Goal: Information Seeking & Learning: Find specific fact

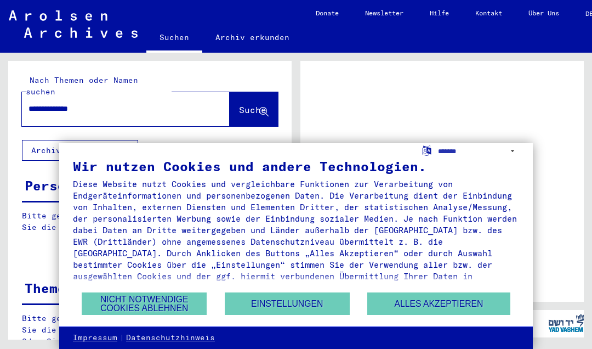
type input "**********"
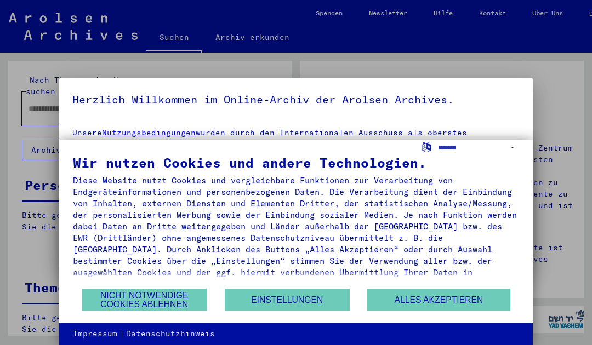
click at [467, 295] on button "Alles akzeptieren" at bounding box center [438, 300] width 143 height 22
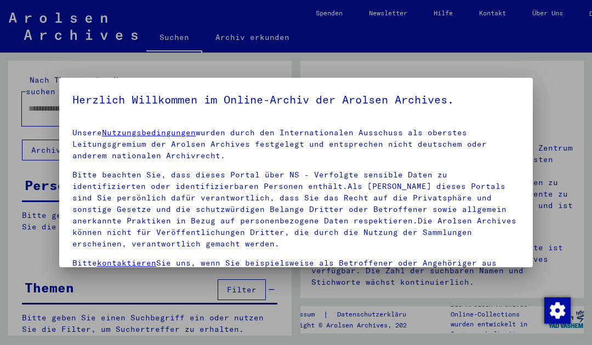
click at [570, 78] on div at bounding box center [296, 172] width 592 height 345
click at [565, 84] on div at bounding box center [296, 172] width 592 height 345
click at [560, 88] on div at bounding box center [296, 172] width 592 height 345
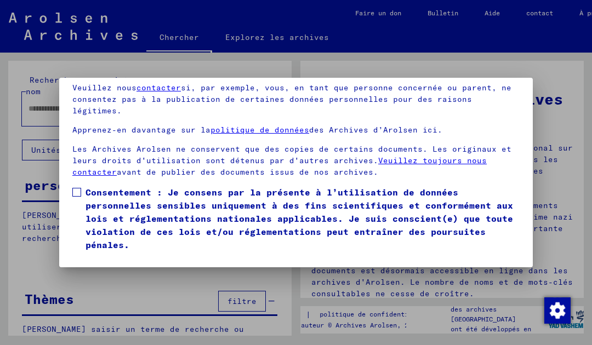
scroll to position [89, 0]
click at [84, 186] on label "Consentement : Je consens par la présente à l’utilisation de données personnell…" at bounding box center [295, 219] width 447 height 66
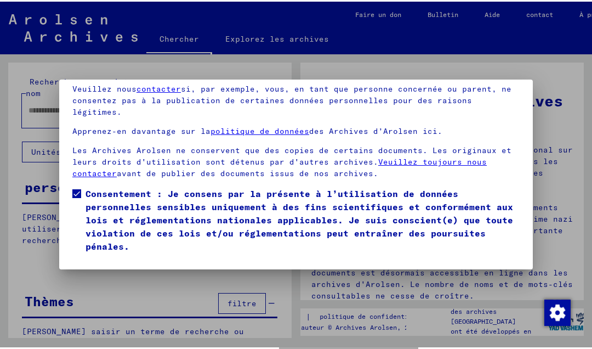
scroll to position [86, 0]
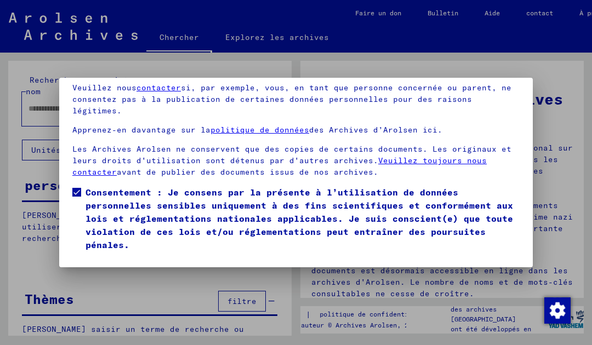
click at [133, 263] on font "Je suis d'accord" at bounding box center [121, 268] width 79 height 10
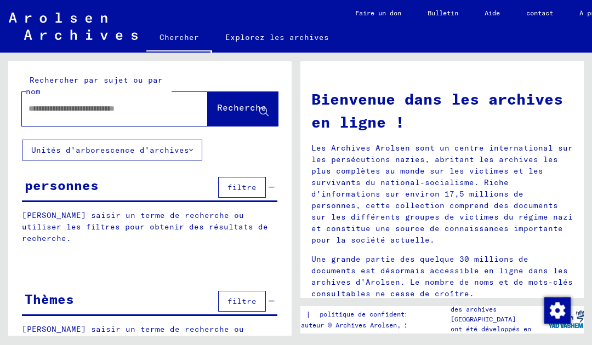
click at [110, 110] on input "text" at bounding box center [102, 109] width 146 height 12
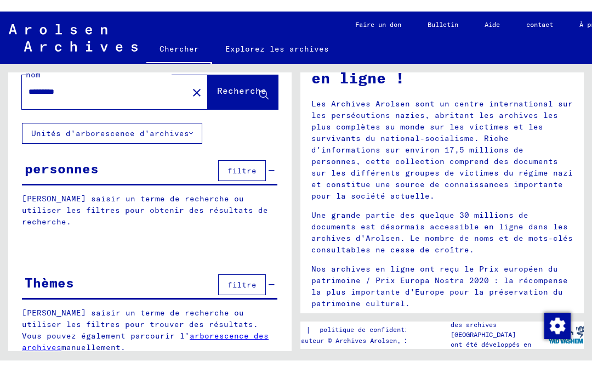
scroll to position [27, 0]
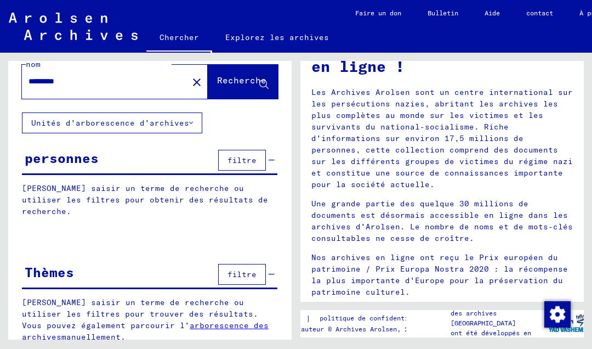
type input "*********"
click at [240, 79] on font "Recherche" at bounding box center [241, 80] width 49 height 11
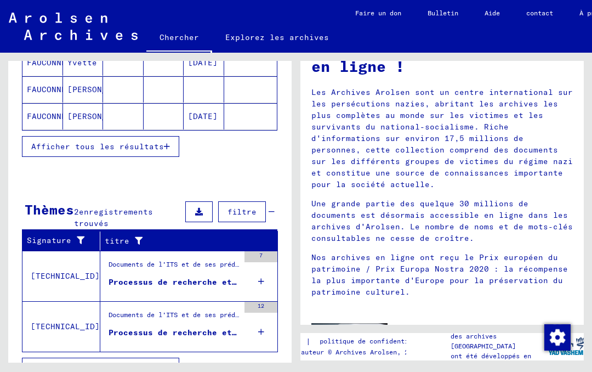
scroll to position [234, 0]
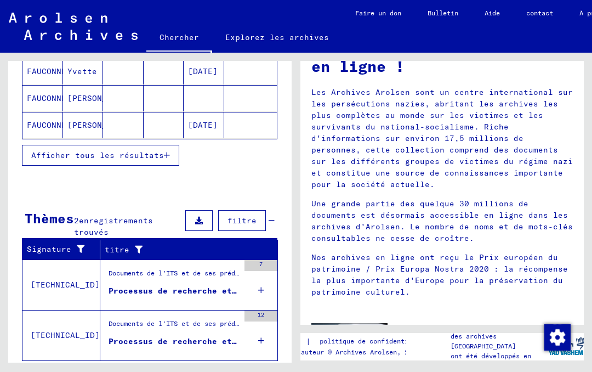
click at [133, 160] on font "Afficher tous les résultats" at bounding box center [97, 155] width 133 height 10
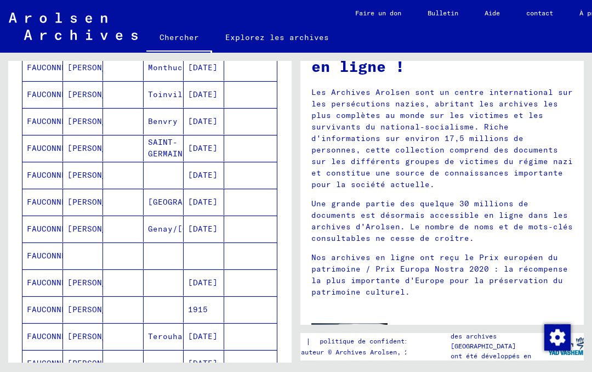
scroll to position [433, 0]
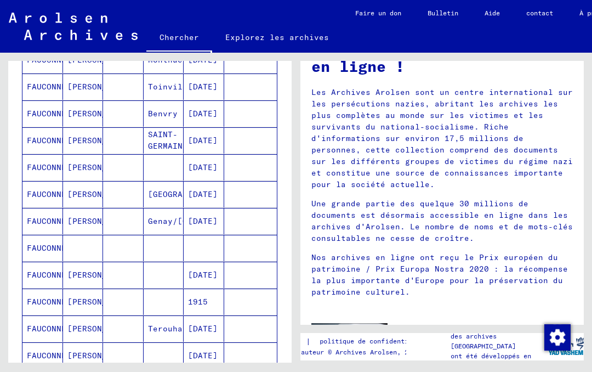
click at [58, 226] on font "FAUCONNET" at bounding box center [49, 221] width 44 height 10
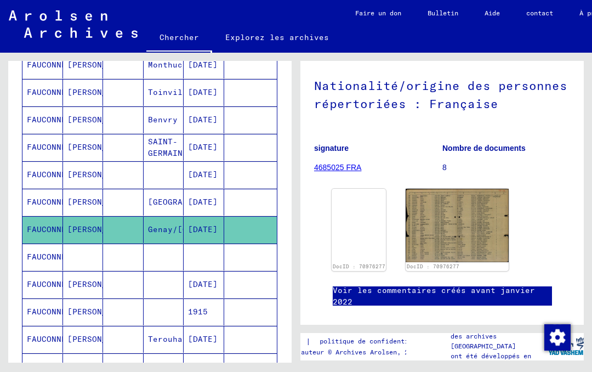
scroll to position [113, 0]
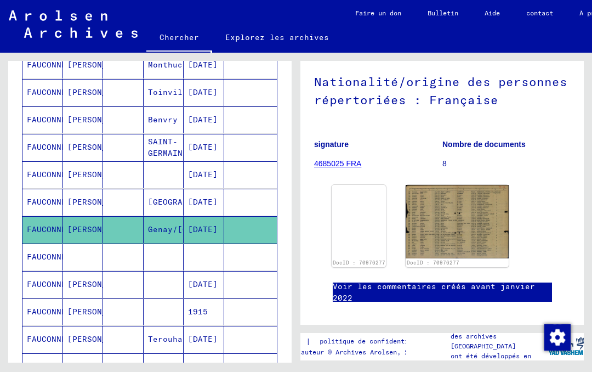
click at [384, 185] on img at bounding box center [359, 185] width 54 height 0
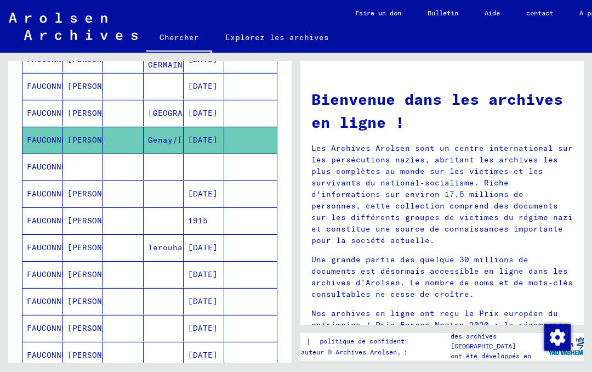
scroll to position [510, 0]
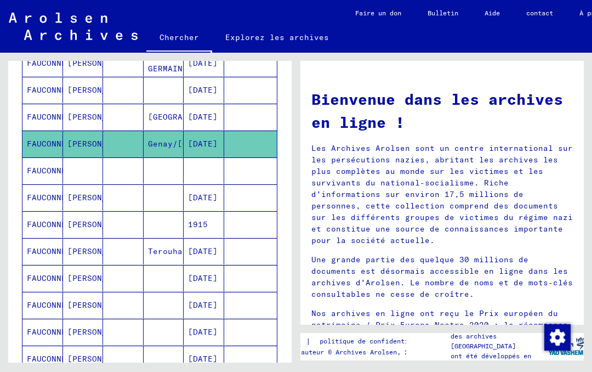
click at [204, 149] on font "25/05/1906" at bounding box center [203, 144] width 30 height 10
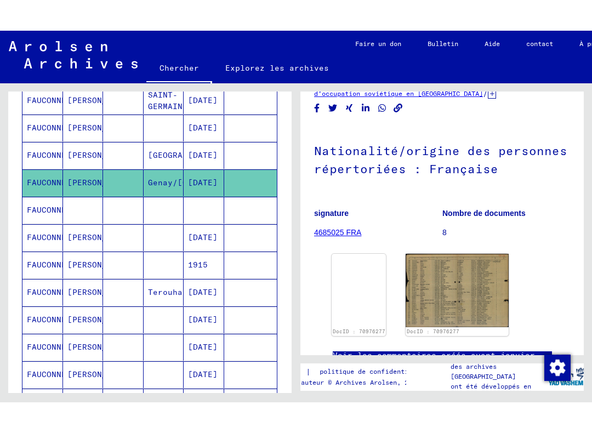
scroll to position [76, 0]
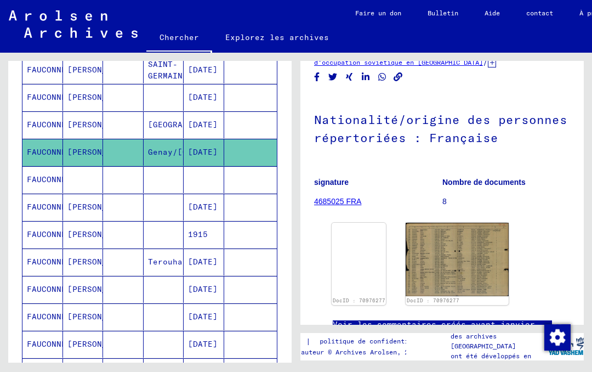
click at [489, 252] on img at bounding box center [457, 259] width 103 height 73
